Goal: Go to known website: Access a specific website the user already knows

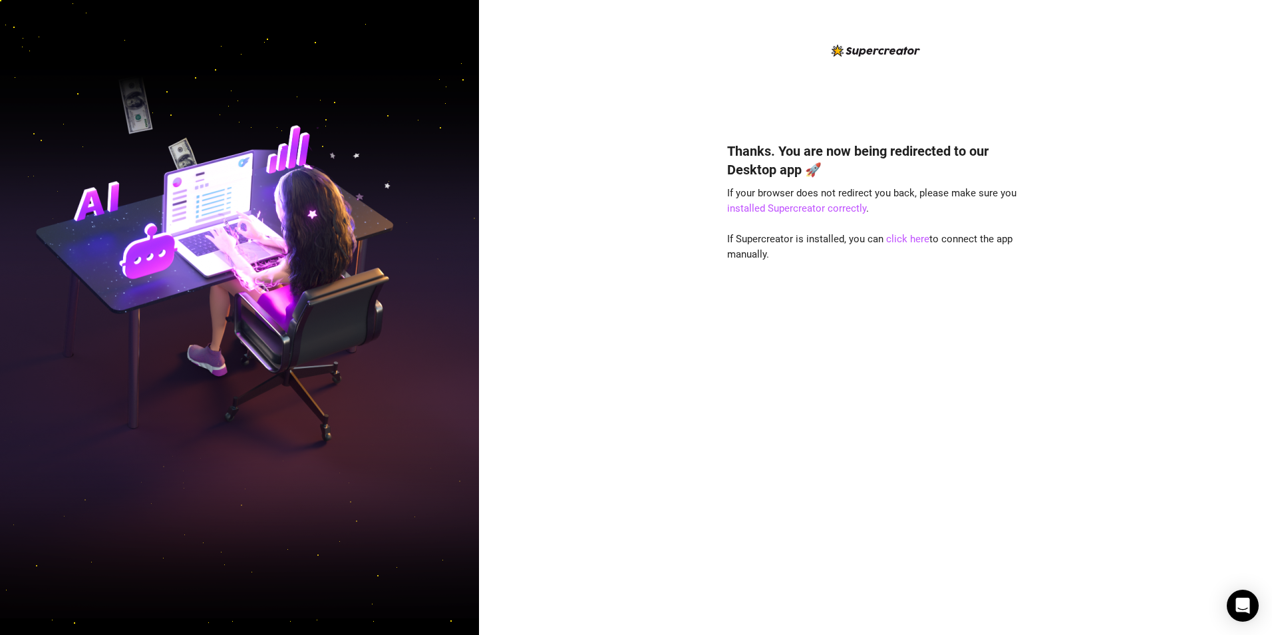
click at [815, 333] on div "Thanks. You are now being redirected to our Desktop app 🚀 If your browser does …" at bounding box center [875, 369] width 297 height 490
click at [773, 204] on link "installed Supercreator correctly" at bounding box center [796, 208] width 139 height 12
click at [902, 241] on link "click here" at bounding box center [907, 239] width 43 height 12
